Goal: Navigation & Orientation: Find specific page/section

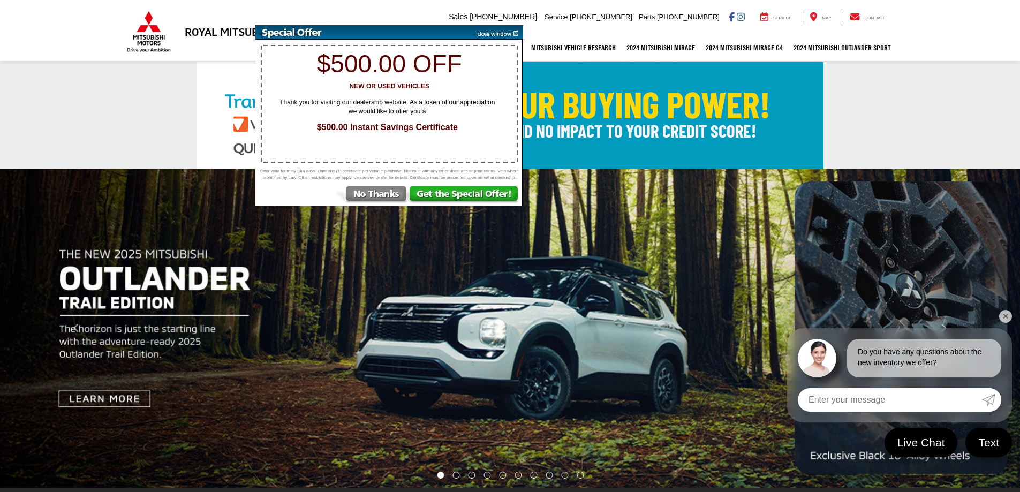
click at [1004, 316] on link "✕" at bounding box center [1005, 316] width 13 height 13
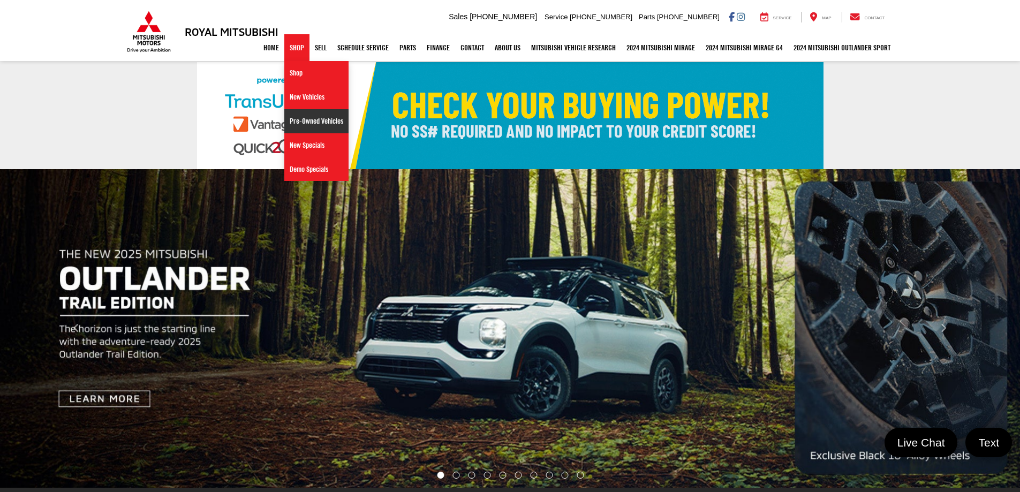
click at [316, 124] on link "Pre-Owned Vehicles" at bounding box center [316, 121] width 64 height 24
